Goal: Check status: Check status

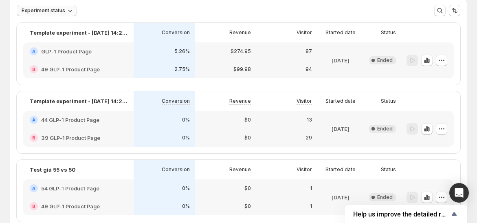
scroll to position [51, 0]
drag, startPoint x: 176, startPoint y: 49, endPoint x: 196, endPoint y: 47, distance: 20.5
click at [195, 47] on div "5.26%" at bounding box center [164, 51] width 61 height 18
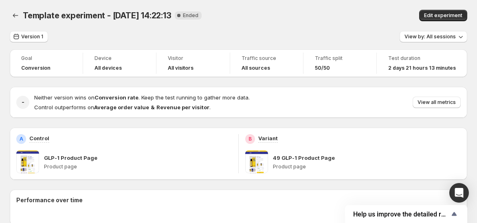
click at [432, 58] on span "Test duration" at bounding box center [422, 58] width 68 height 7
click at [16, 12] on icon "Back" at bounding box center [15, 15] width 8 height 8
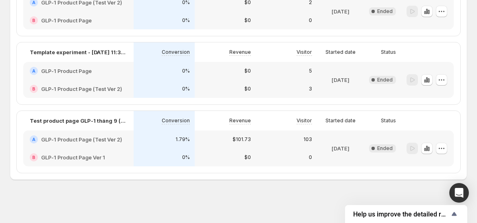
scroll to position [442, 0]
click at [447, 115] on div at bounding box center [425, 120] width 43 height 13
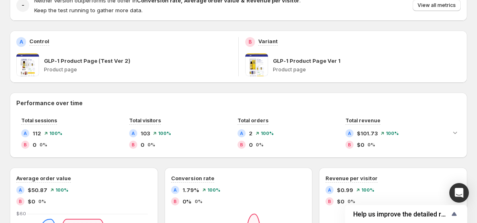
scroll to position [125, 0]
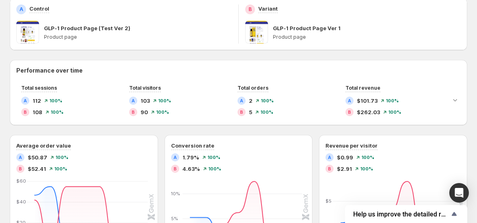
scroll to position [127, 0]
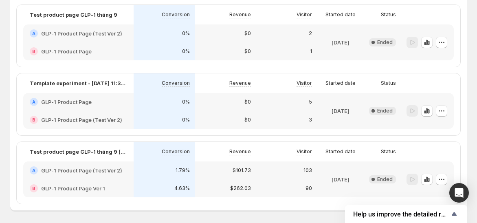
scroll to position [442, 0]
